Goal: Task Accomplishment & Management: Use online tool/utility

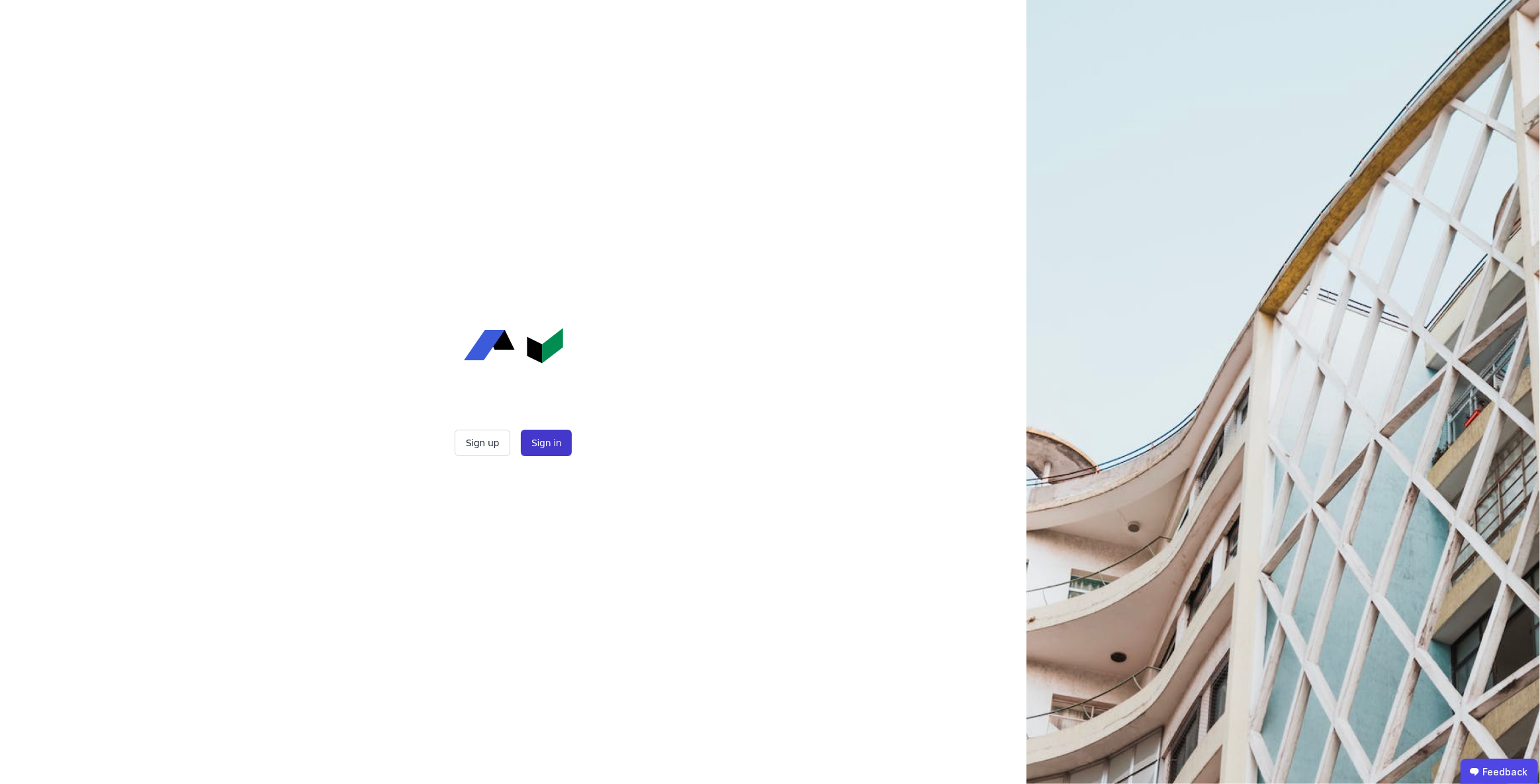
click at [544, 443] on button "Sign in" at bounding box center [546, 442] width 51 height 26
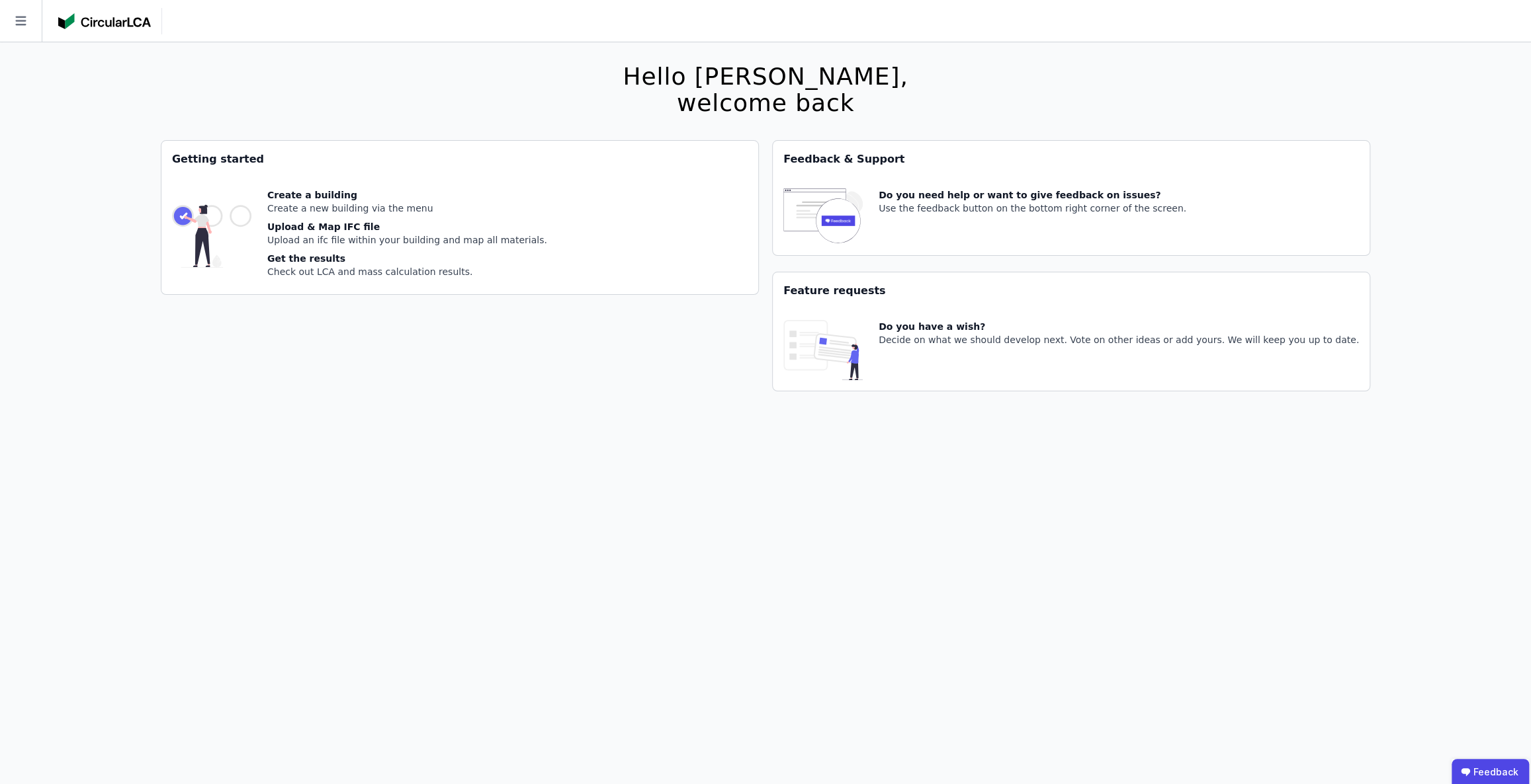
click at [25, 18] on icon at bounding box center [21, 21] width 41 height 41
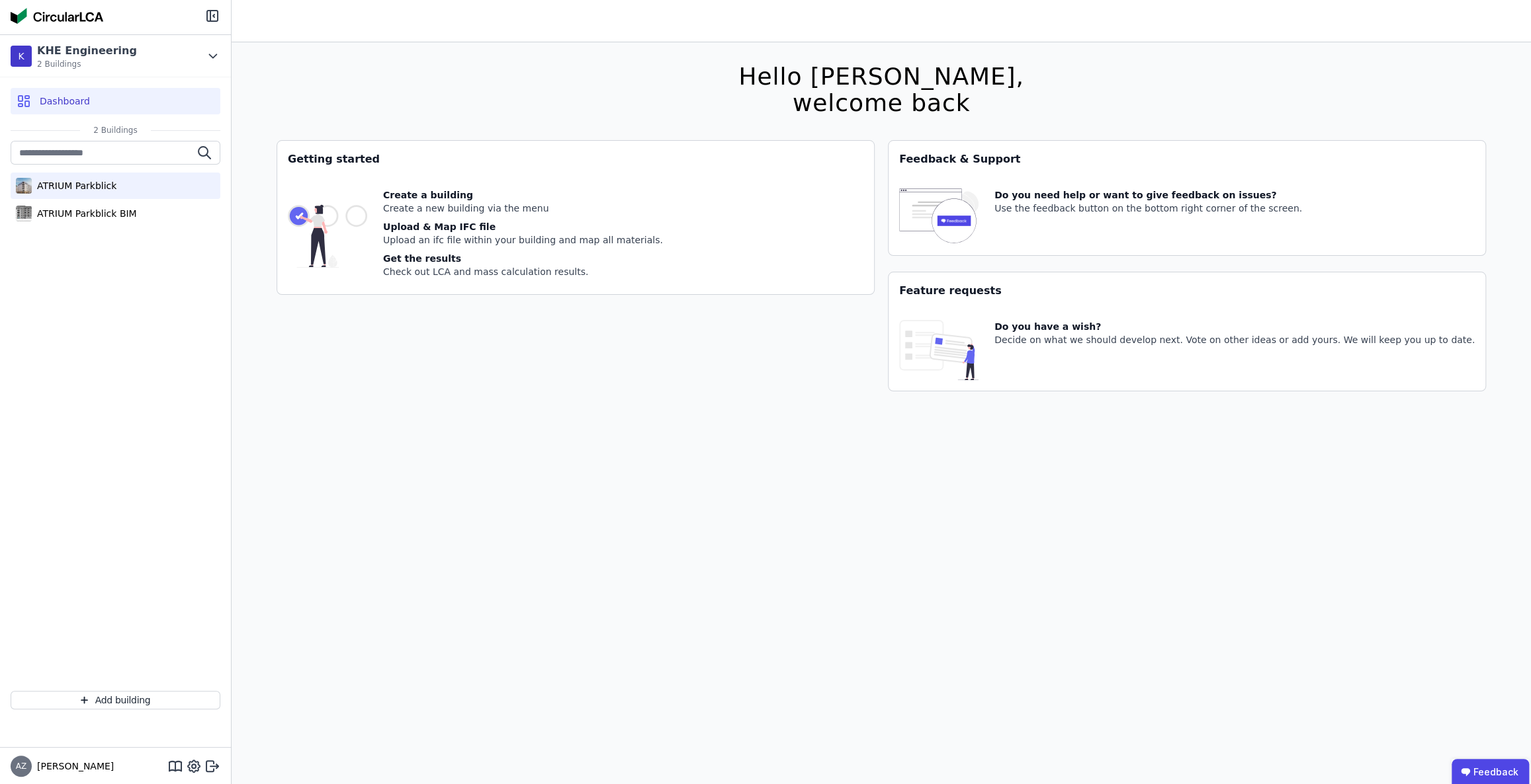
click at [111, 180] on div "ATRIUM Parkblick" at bounding box center [74, 185] width 85 height 13
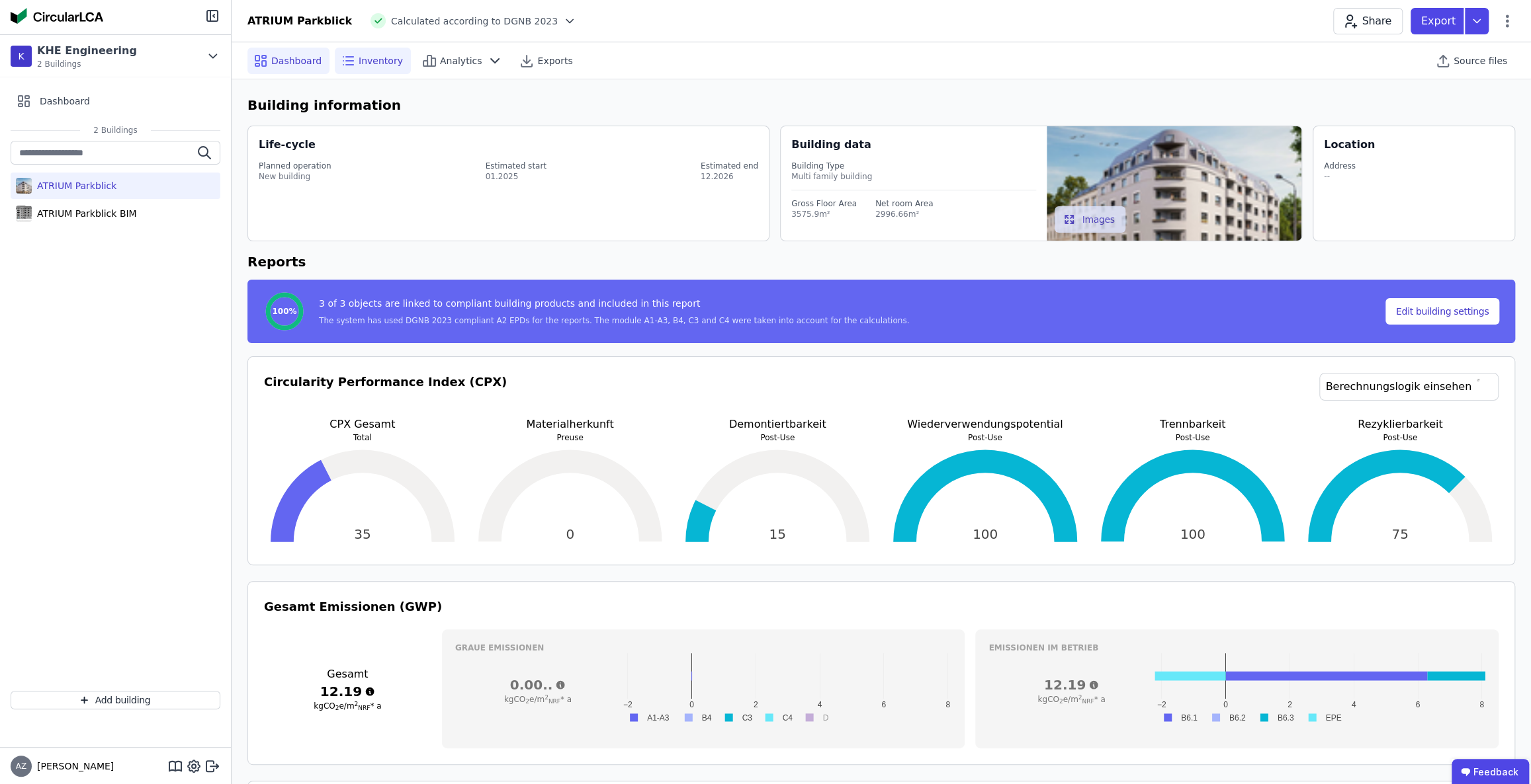
click at [352, 56] on icon at bounding box center [348, 61] width 16 height 16
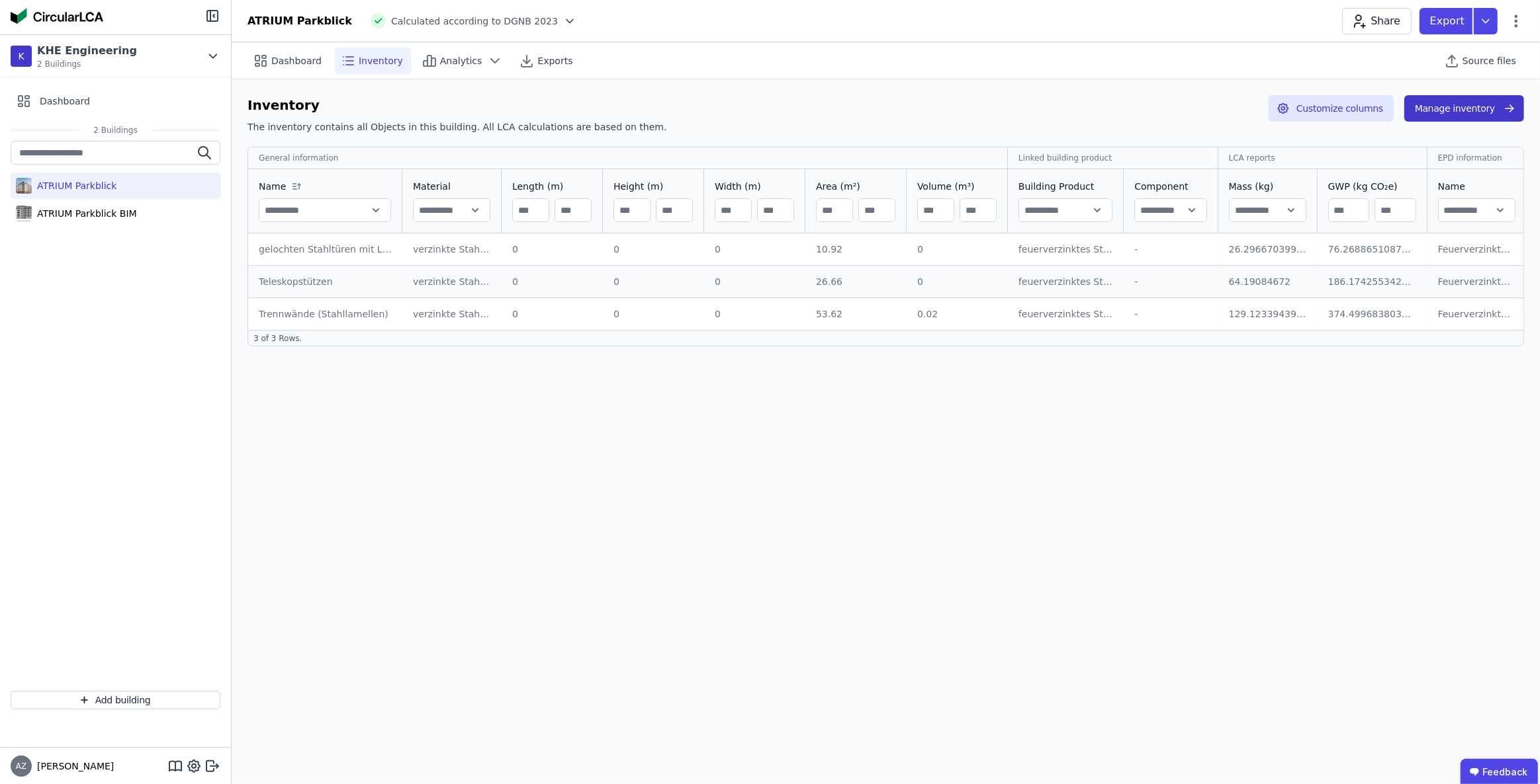
click at [1466, 103] on button "Manage inventory" at bounding box center [1464, 108] width 120 height 26
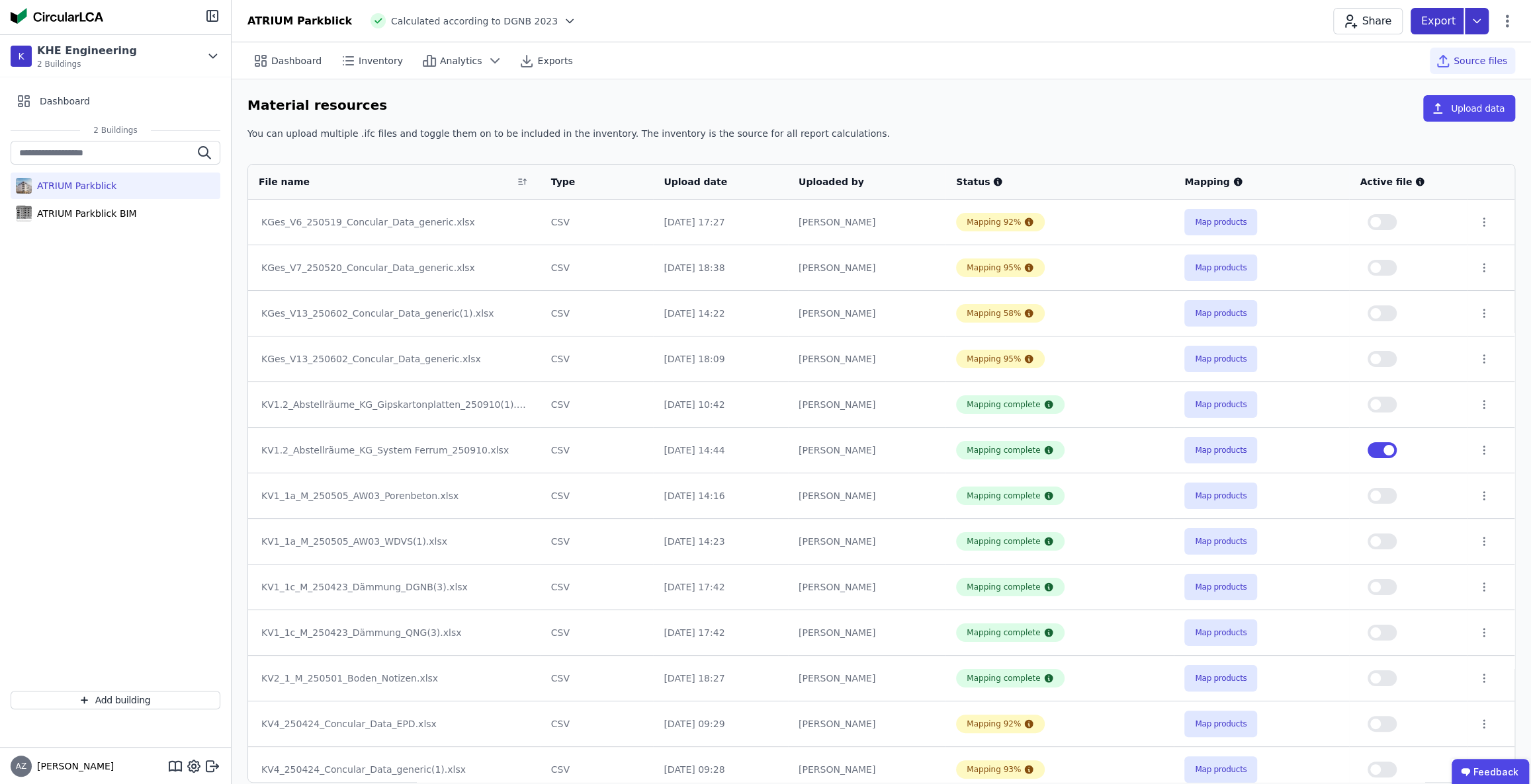
click at [1481, 16] on icon at bounding box center [1476, 21] width 23 height 26
click at [1370, 451] on button "button" at bounding box center [1382, 450] width 29 height 16
click at [1384, 404] on button "button" at bounding box center [1382, 405] width 29 height 16
click at [1482, 22] on icon at bounding box center [1476, 21] width 23 height 26
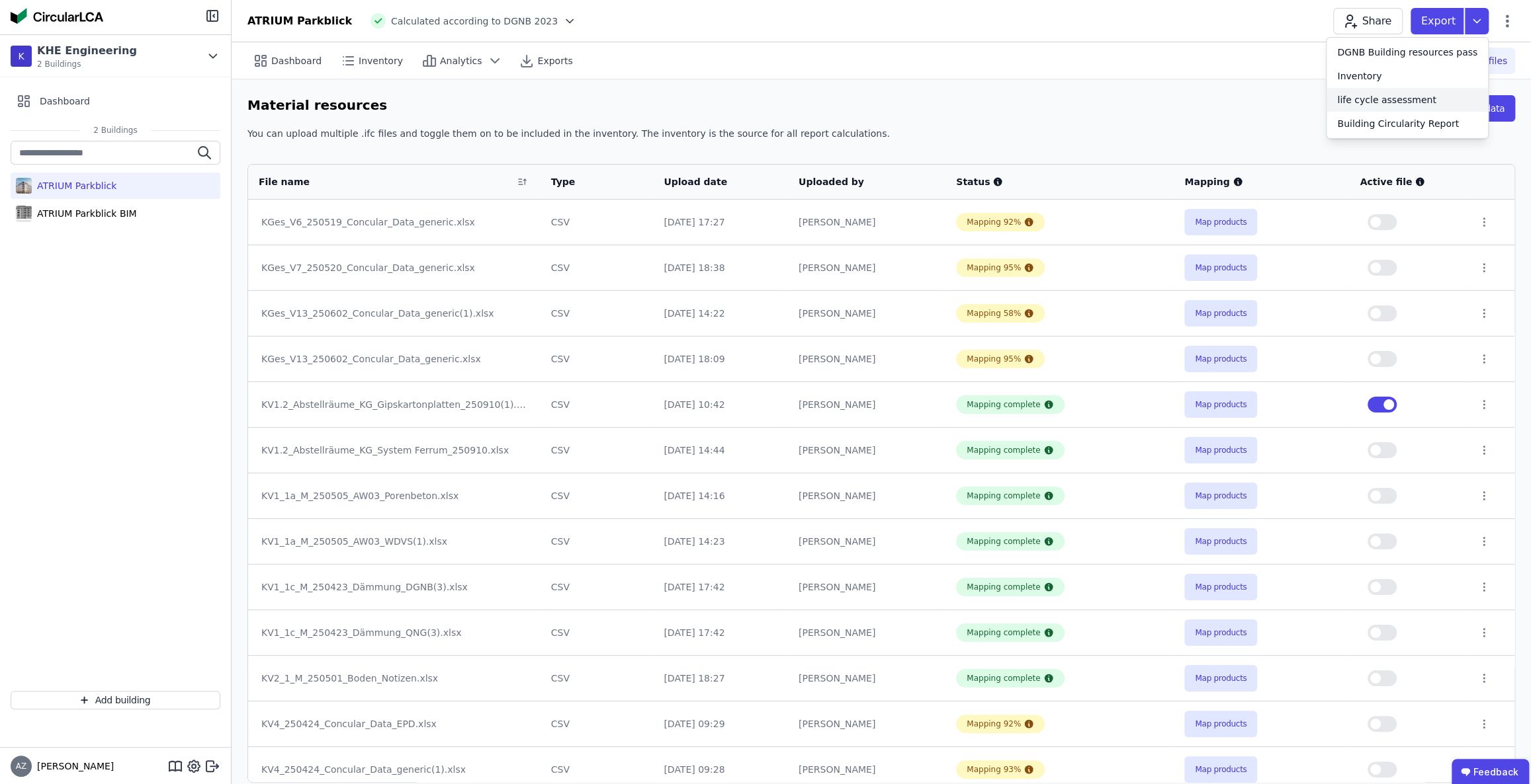
click at [1380, 96] on div "life cycle assessment" at bounding box center [1387, 100] width 99 height 13
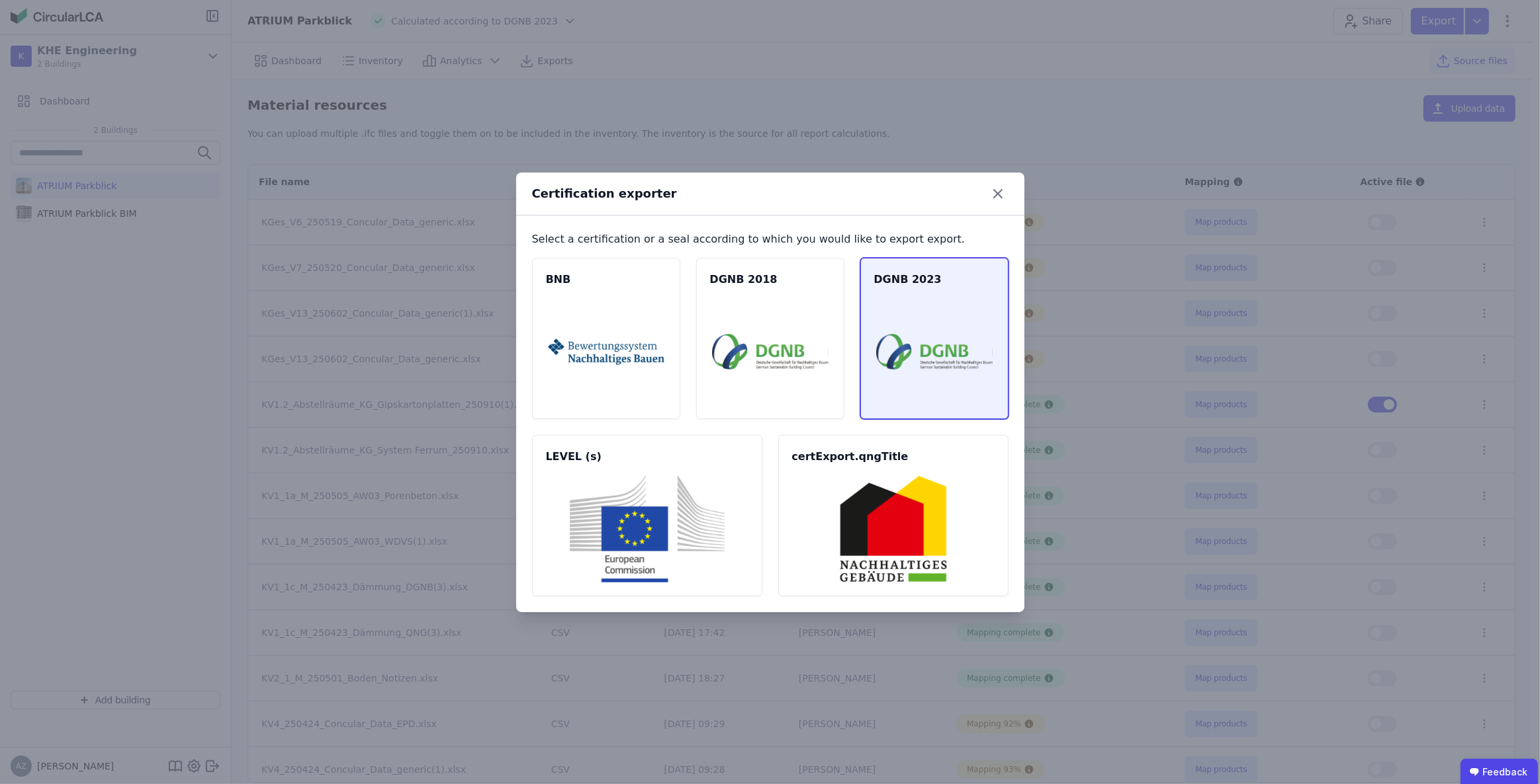
click at [909, 345] on img at bounding box center [934, 352] width 116 height 107
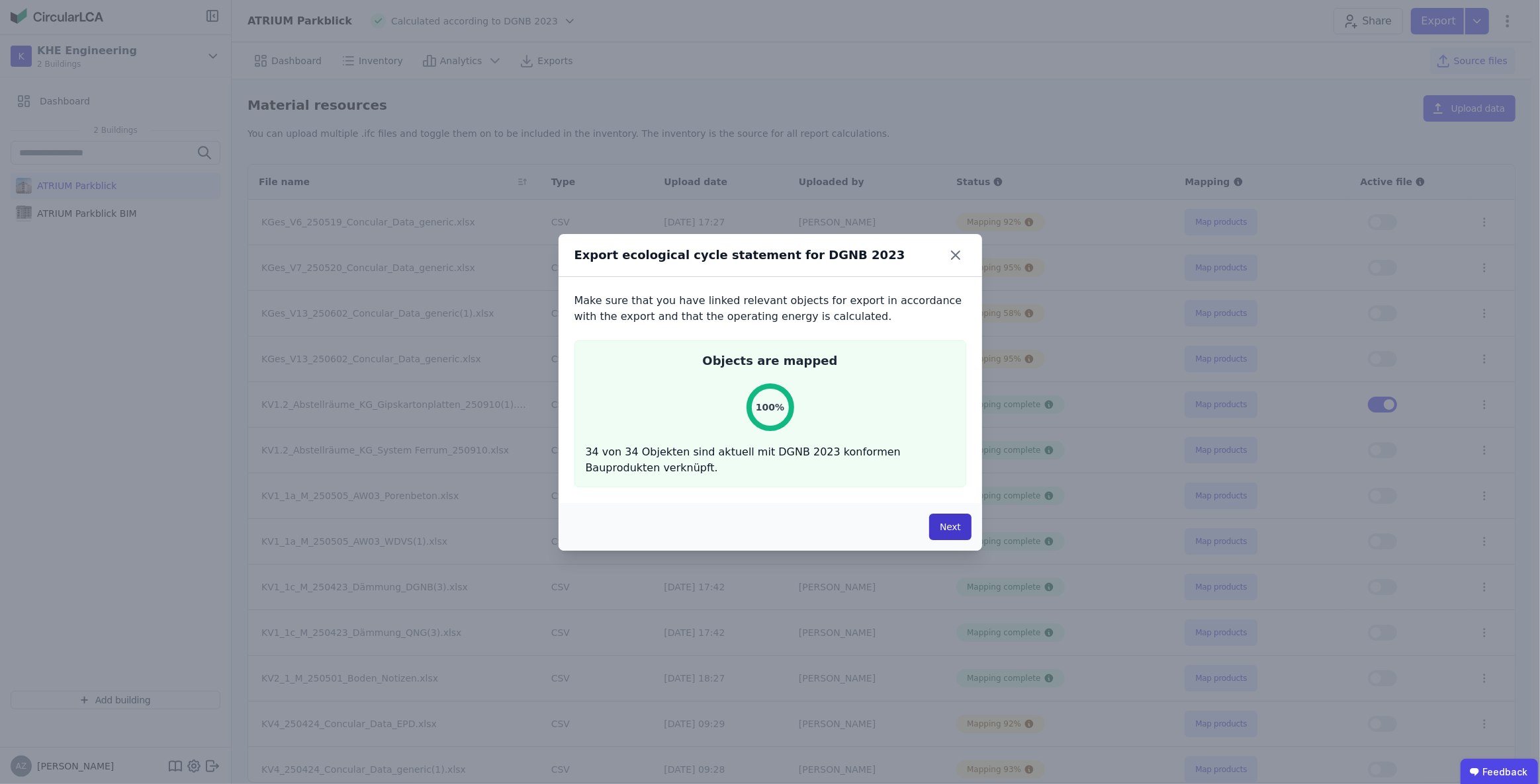
click at [946, 529] on button "Next" at bounding box center [950, 527] width 41 height 26
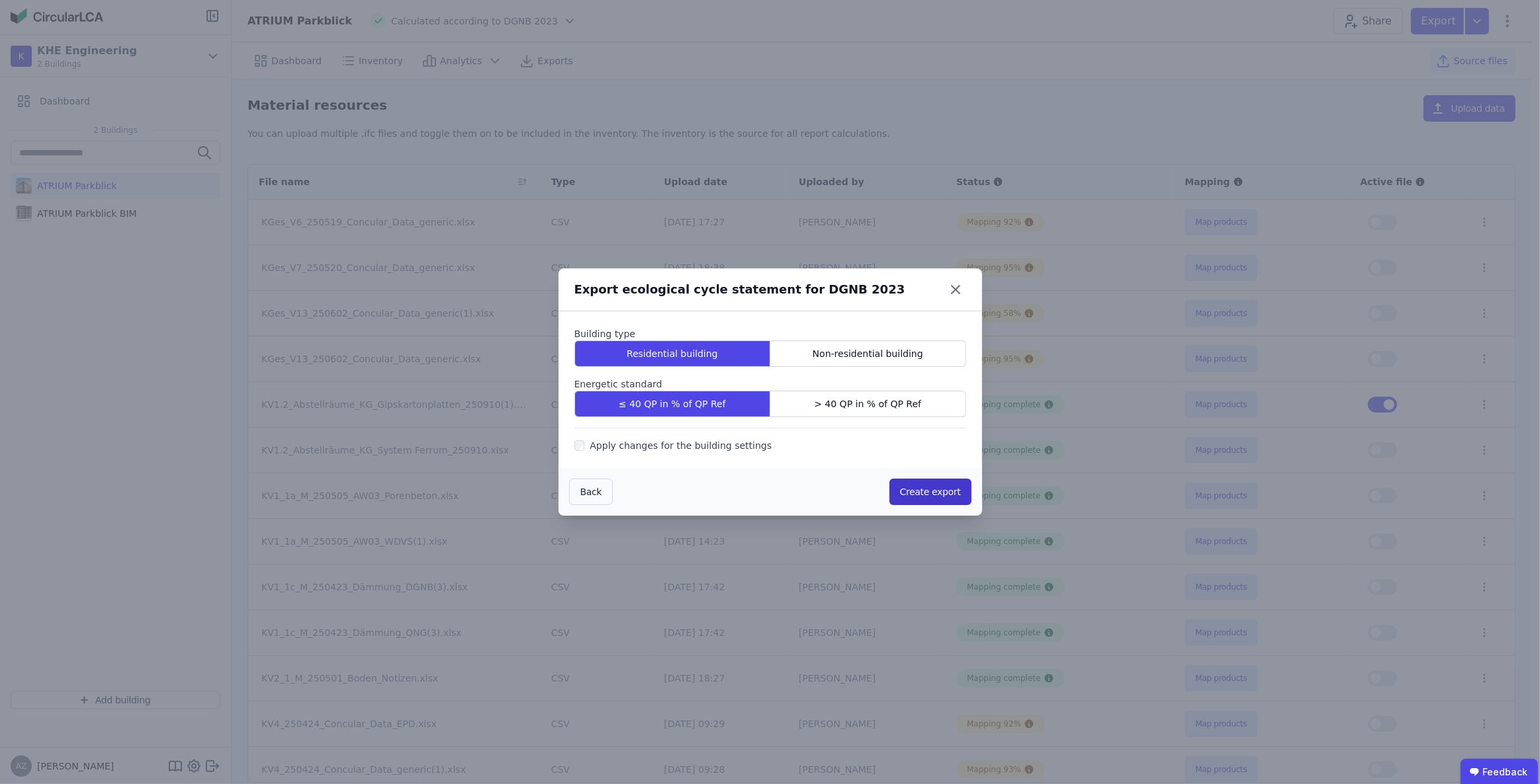
click at [948, 495] on button "Create export" at bounding box center [930, 492] width 82 height 26
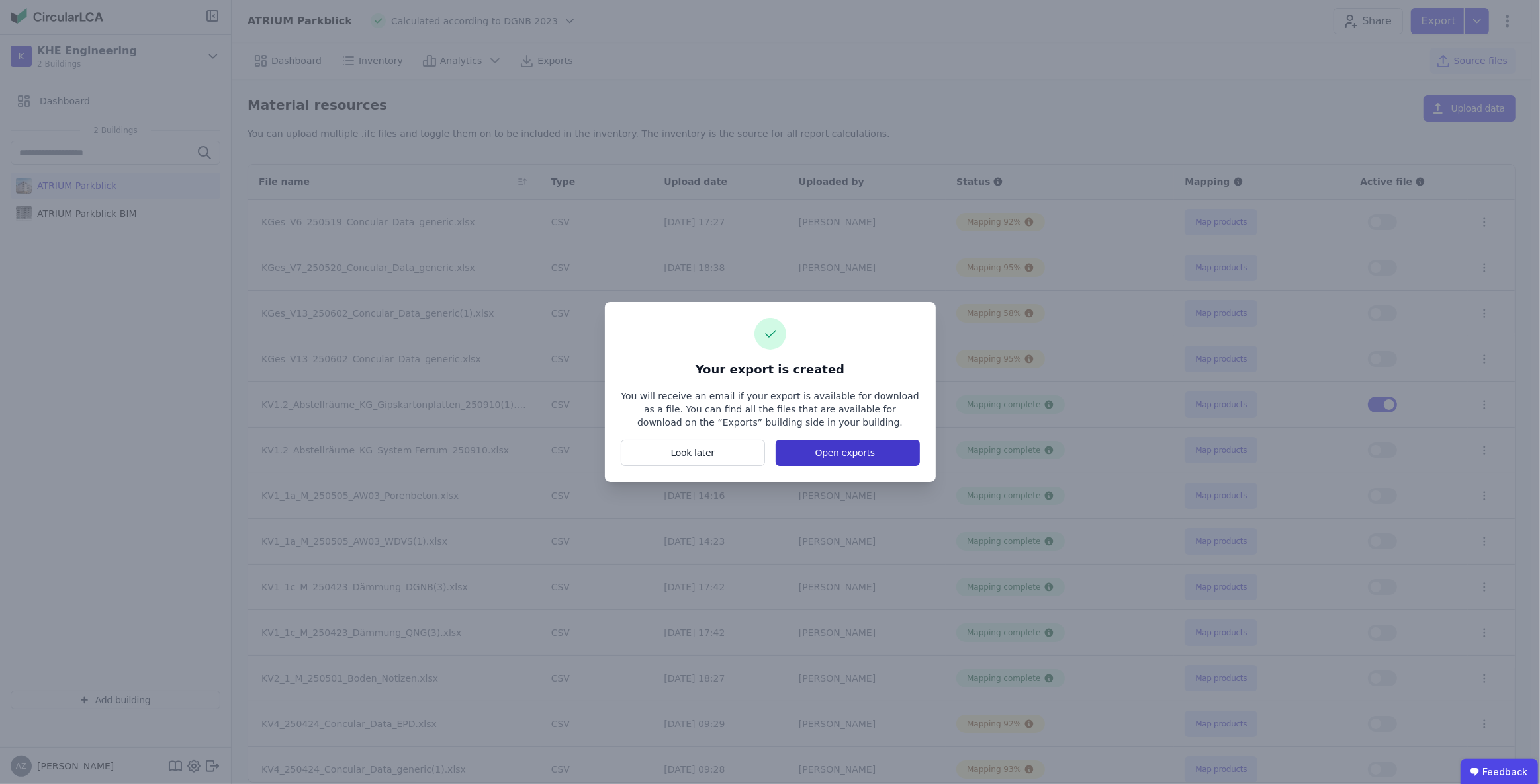
click at [835, 455] on button "Open exports" at bounding box center [847, 452] width 144 height 26
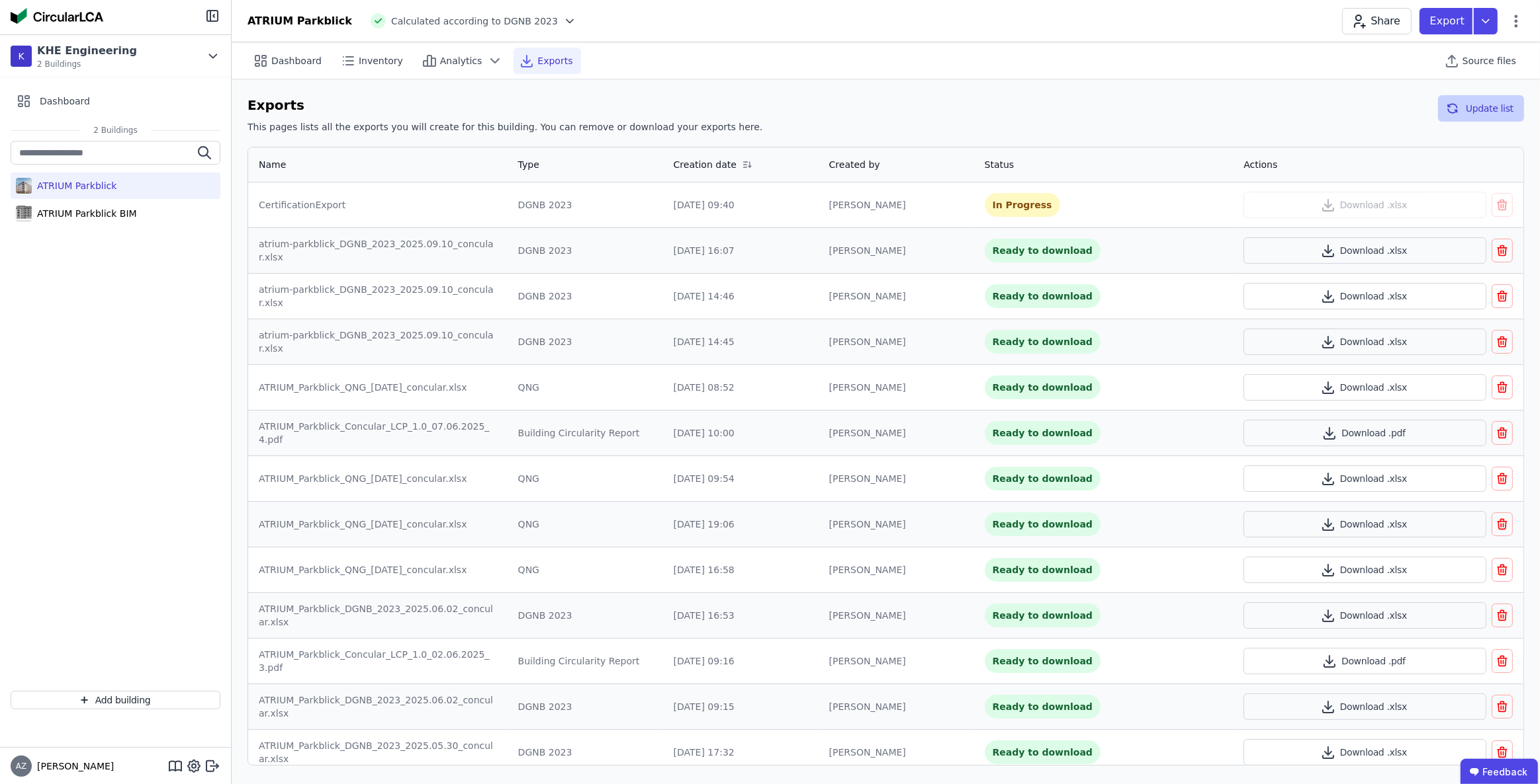
click at [1467, 105] on button "Update list" at bounding box center [1481, 108] width 86 height 26
click at [1350, 199] on button "Download .xlsx" at bounding box center [1364, 204] width 242 height 26
